Goal: Information Seeking & Learning: Learn about a topic

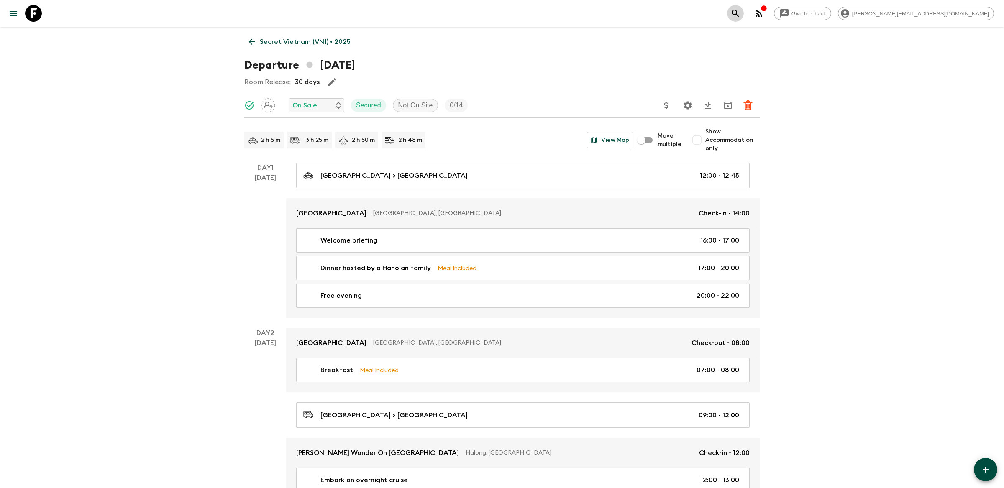
click at [741, 16] on icon "search adventures" at bounding box center [736, 13] width 10 height 10
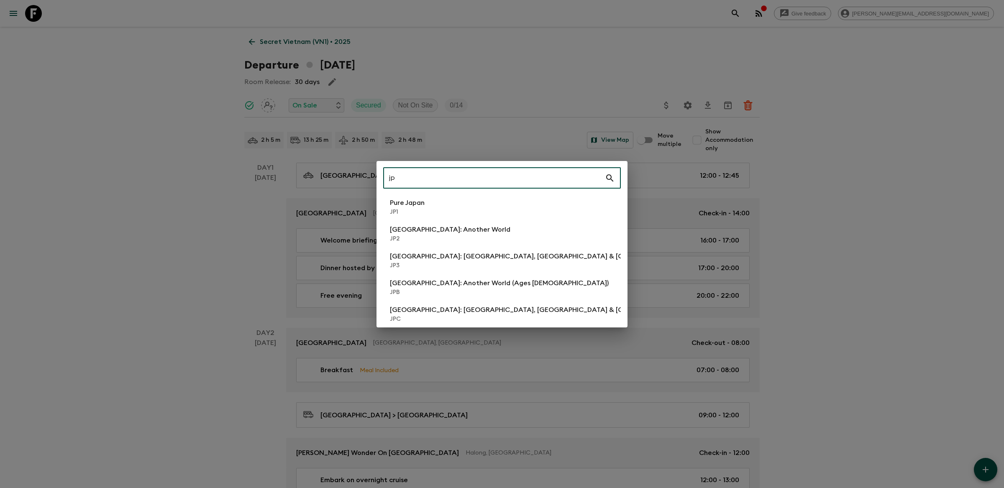
type input "jp2"
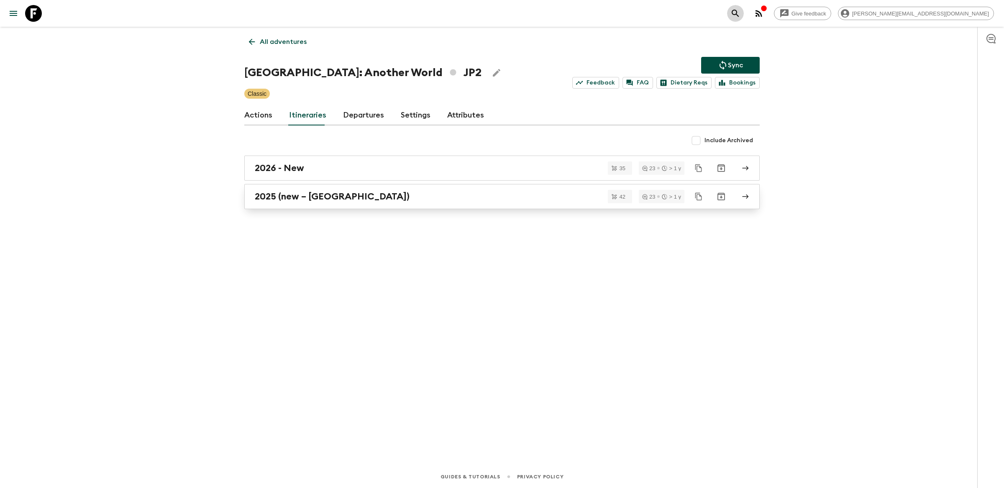
click at [285, 194] on h2 "2025 (new – [GEOGRAPHIC_DATA])" at bounding box center [332, 196] width 155 height 11
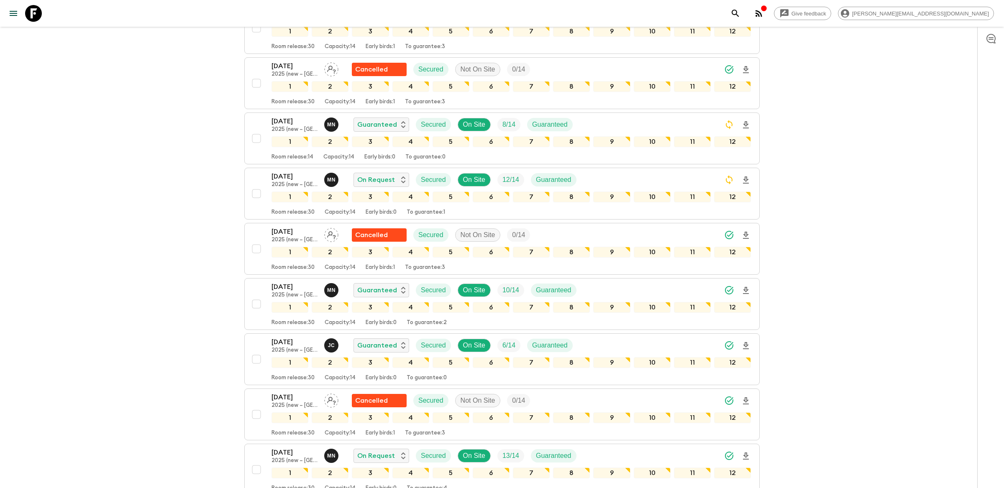
scroll to position [1639, 0]
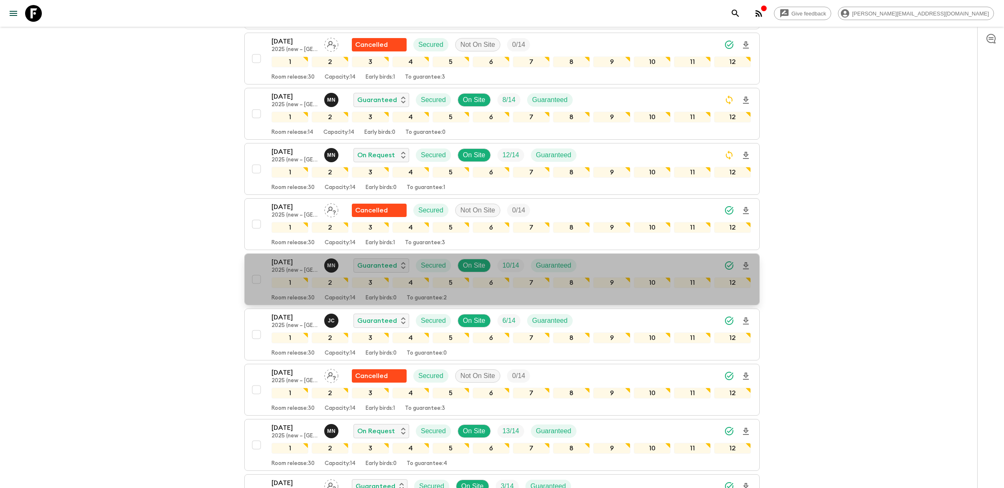
click at [611, 262] on div "[DATE] 2025 (new – [GEOGRAPHIC_DATA]) M N Guaranteed Secured On Site 10 / 14 Gu…" at bounding box center [512, 265] width 480 height 17
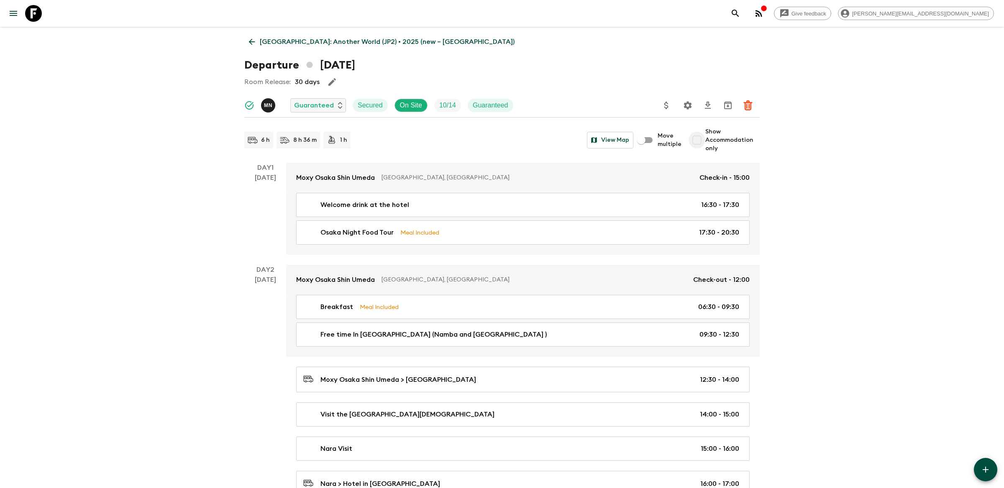
click at [701, 140] on input "Show Accommodation only" at bounding box center [697, 140] width 17 height 17
checkbox input "true"
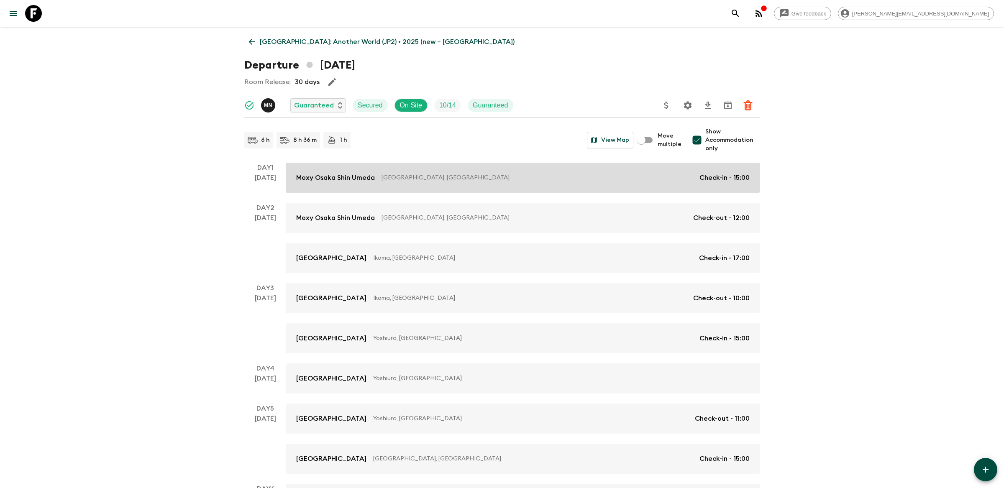
click at [519, 168] on link "Moxy Osaka Shin Umeda [GEOGRAPHIC_DATA], [GEOGRAPHIC_DATA] Check-in - 15:00" at bounding box center [523, 178] width 474 height 30
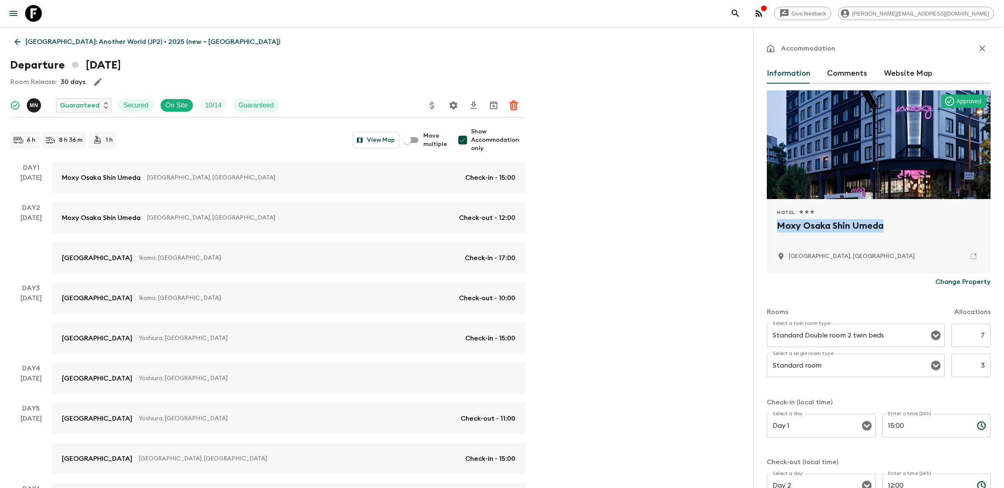
drag, startPoint x: 892, startPoint y: 226, endPoint x: 774, endPoint y: 231, distance: 118.5
click at [774, 231] on div "Hotel 1 Star 2 Stars 3 Stars 4 Stars 5 Stars Moxy Osaka Shin Umeda [GEOGRAPHIC_…" at bounding box center [879, 236] width 224 height 74
copy h2 "Moxy Osaka Shin Umeda"
